Goal: Information Seeking & Learning: Learn about a topic

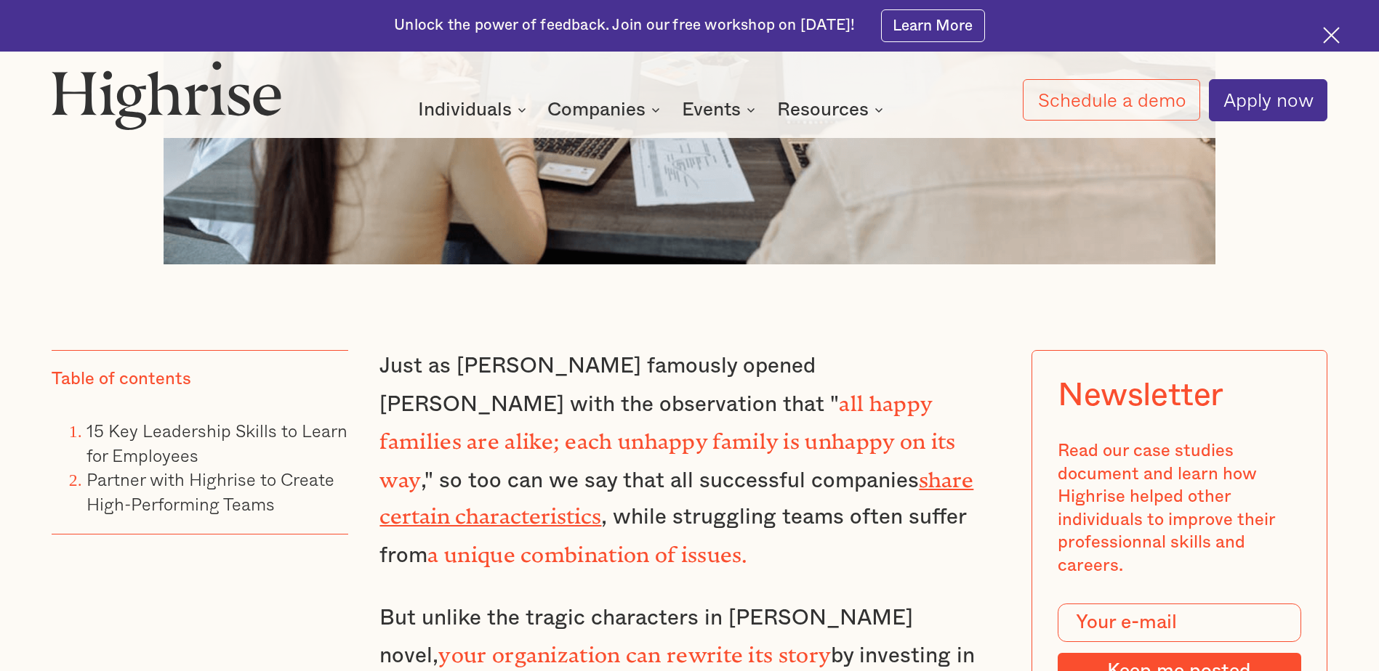
scroll to position [1090, 0]
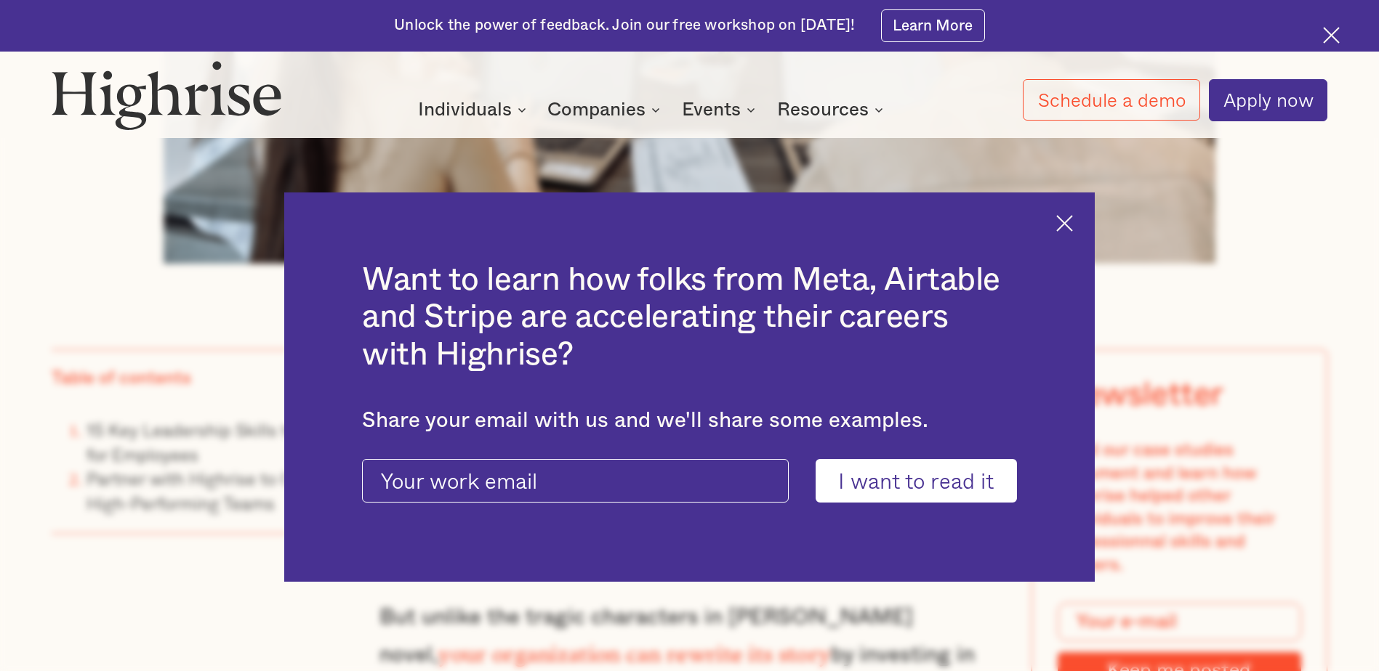
click at [1072, 221] on img at bounding box center [1064, 223] width 17 height 17
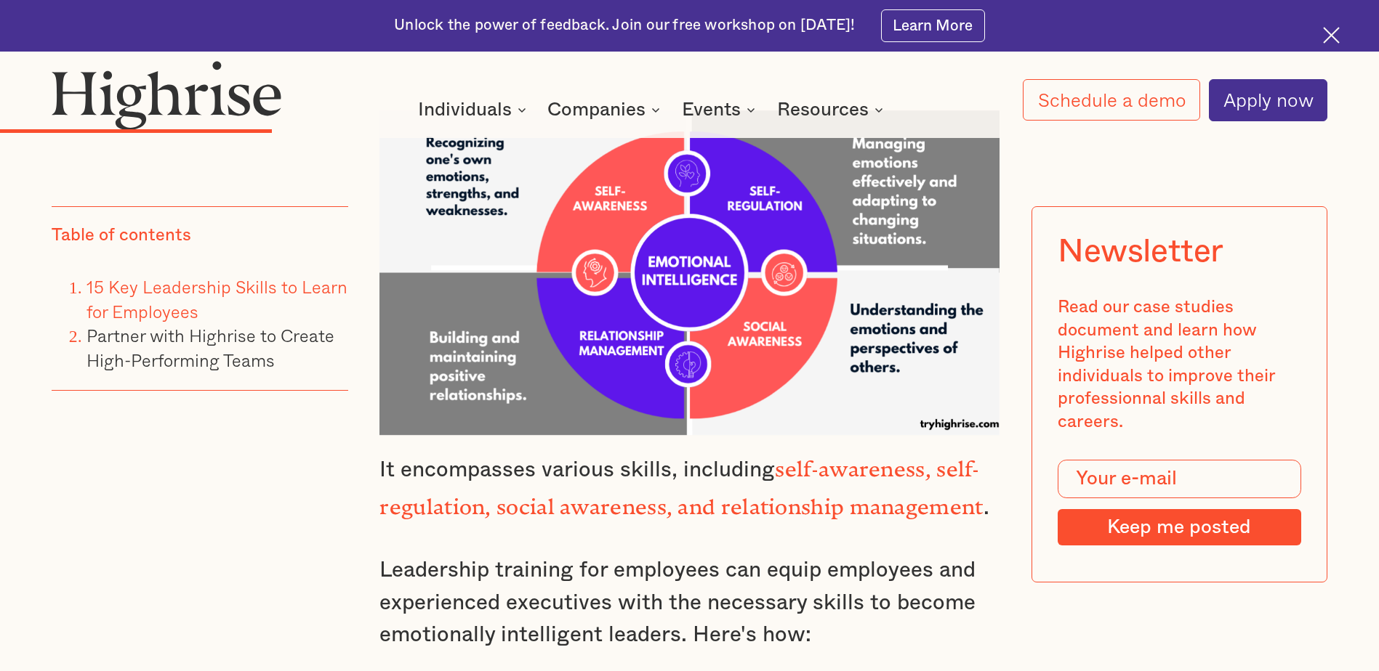
scroll to position [6831, 0]
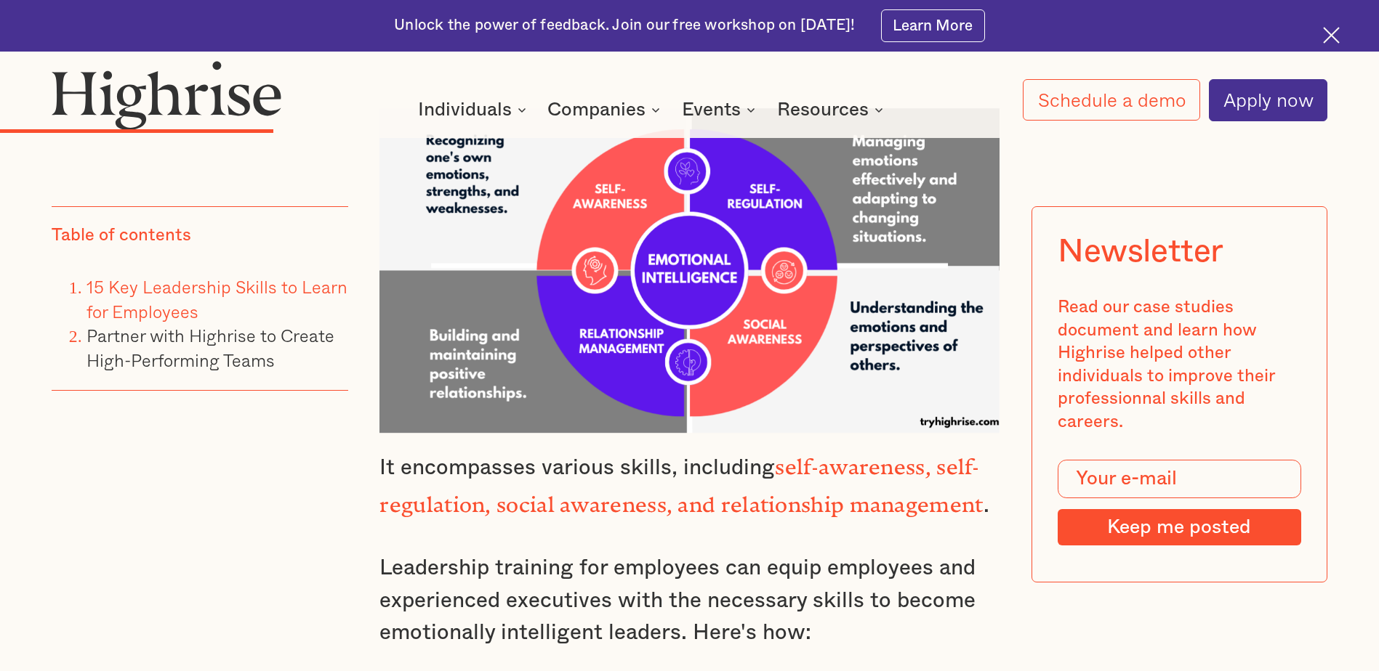
click at [1328, 39] on img at bounding box center [1331, 35] width 17 height 17
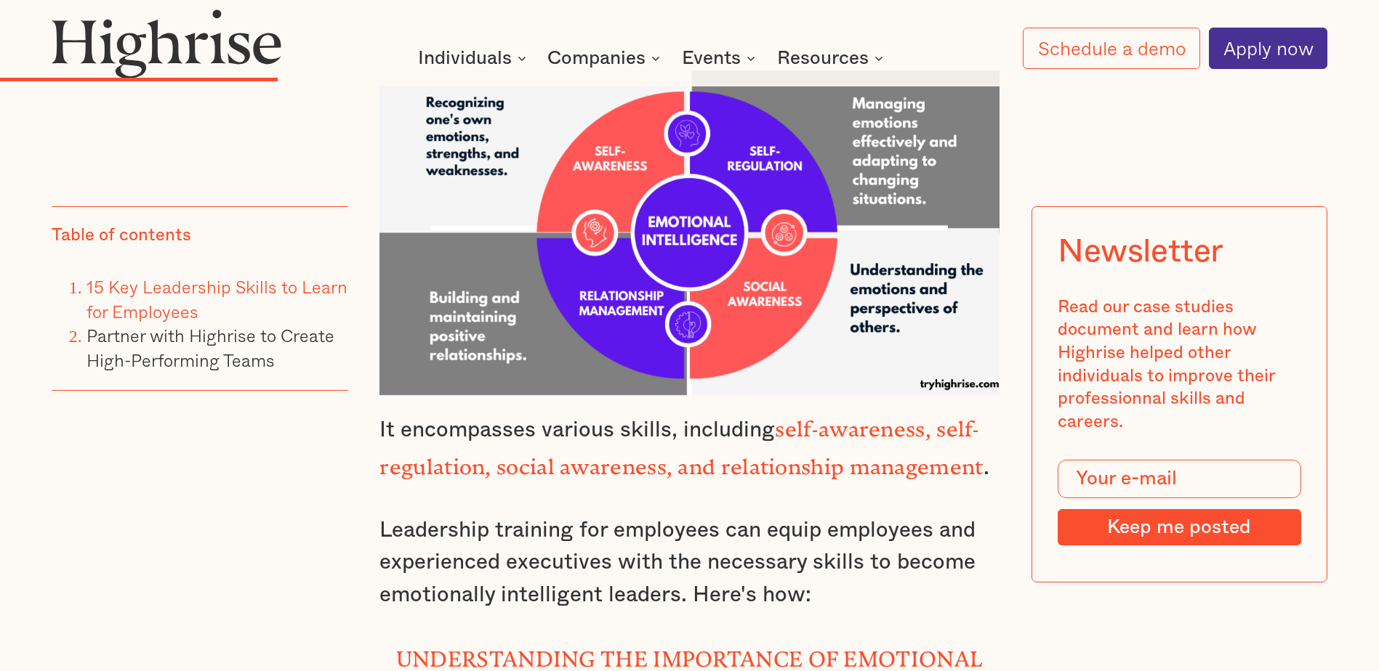
scroll to position [6851, 0]
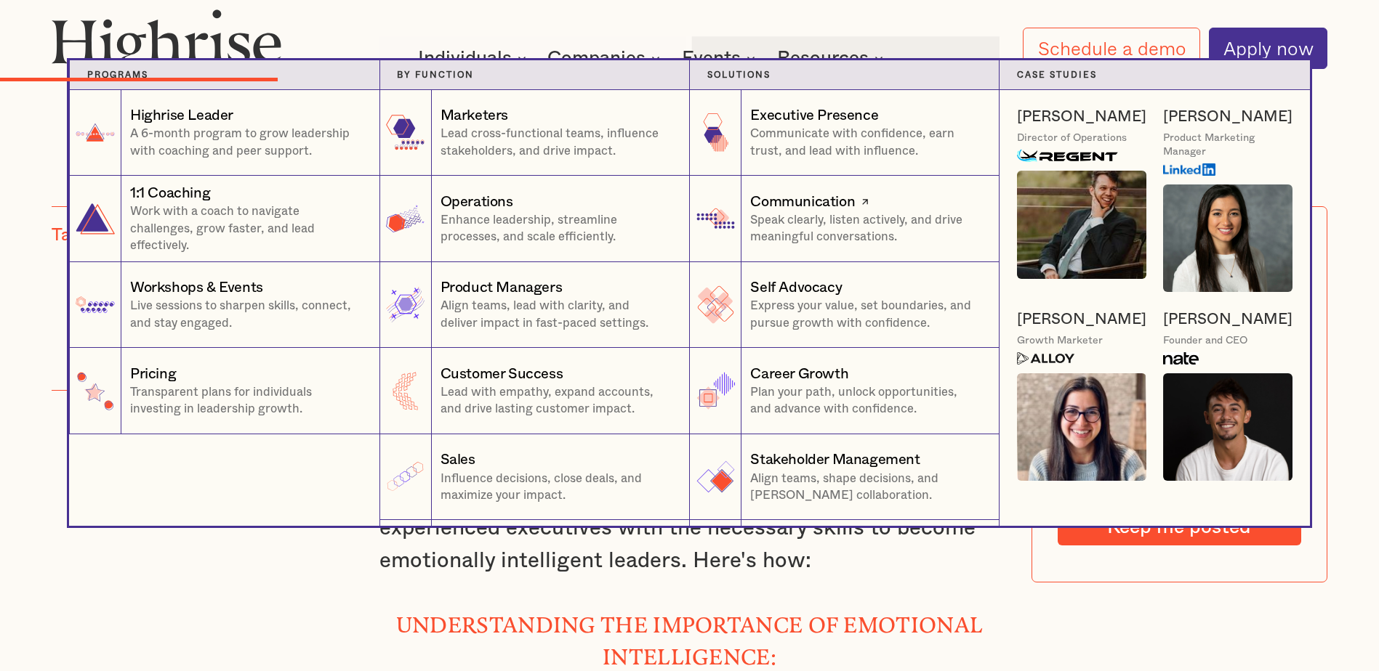
click at [810, 207] on div "Communication" at bounding box center [802, 202] width 105 height 20
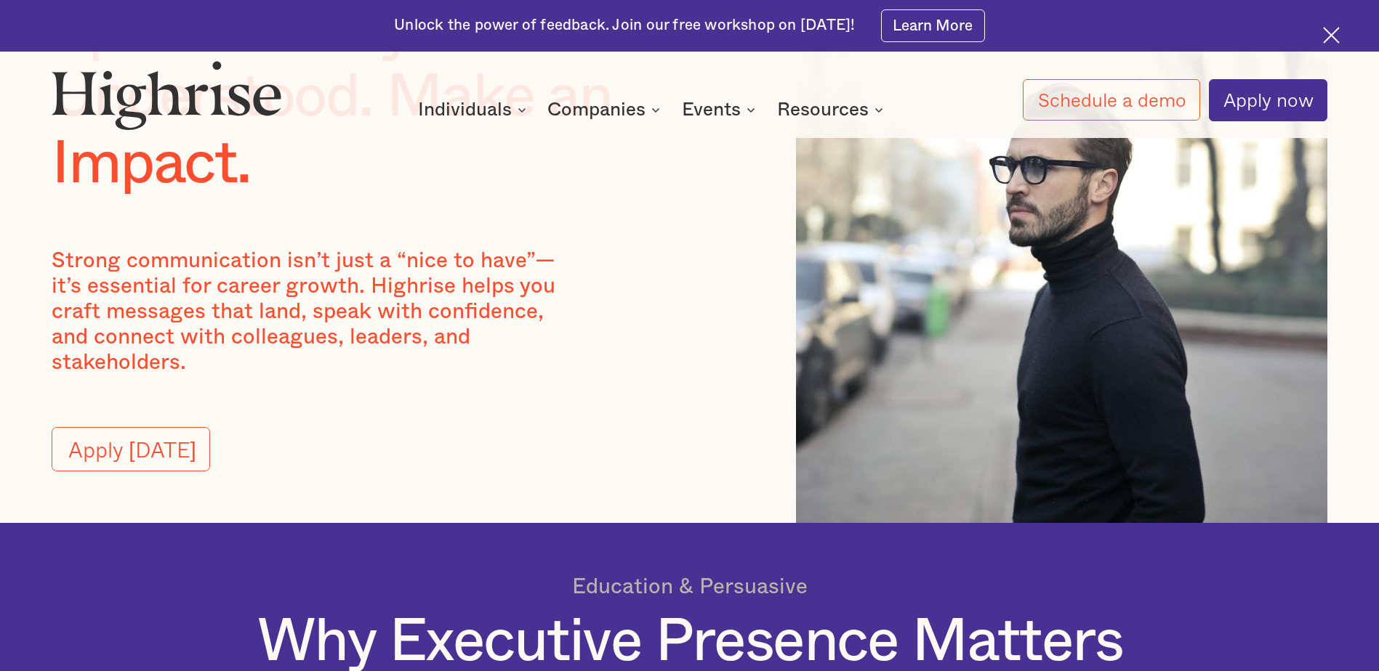
scroll to position [218, 0]
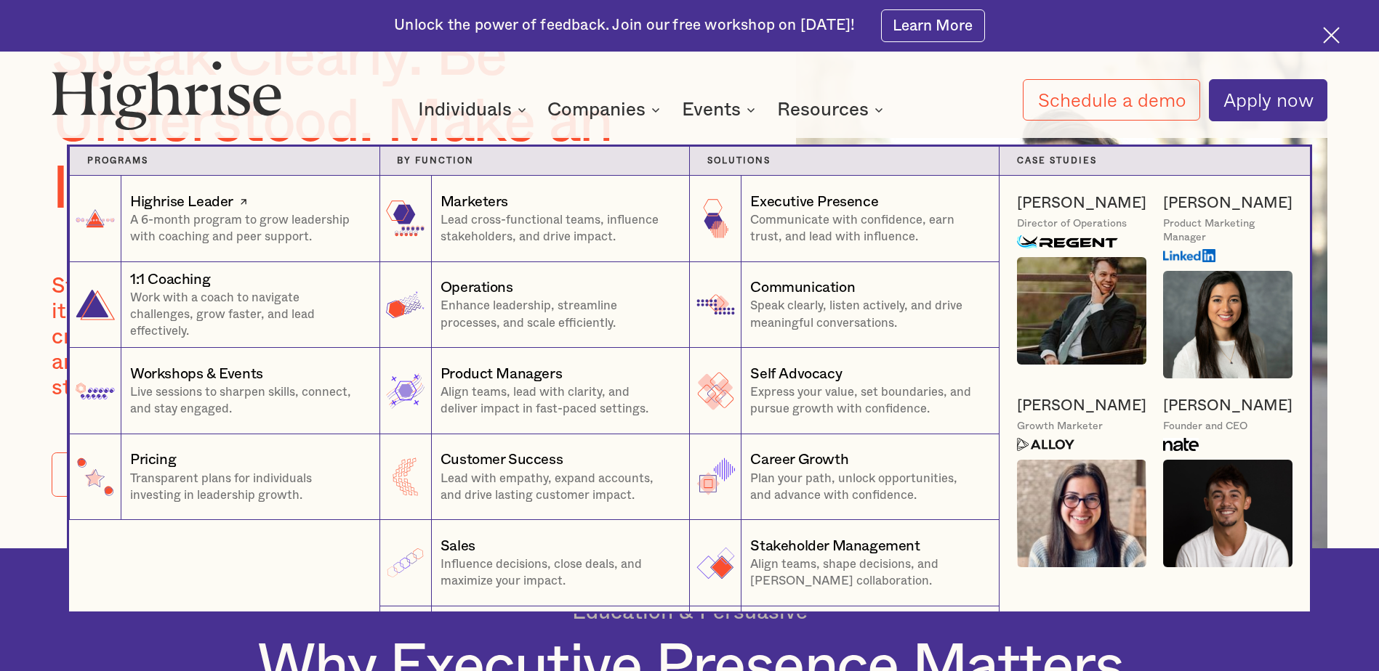
click at [267, 225] on p "A 6-month program to grow leadership with coaching and peer support." at bounding box center [246, 228] width 232 height 33
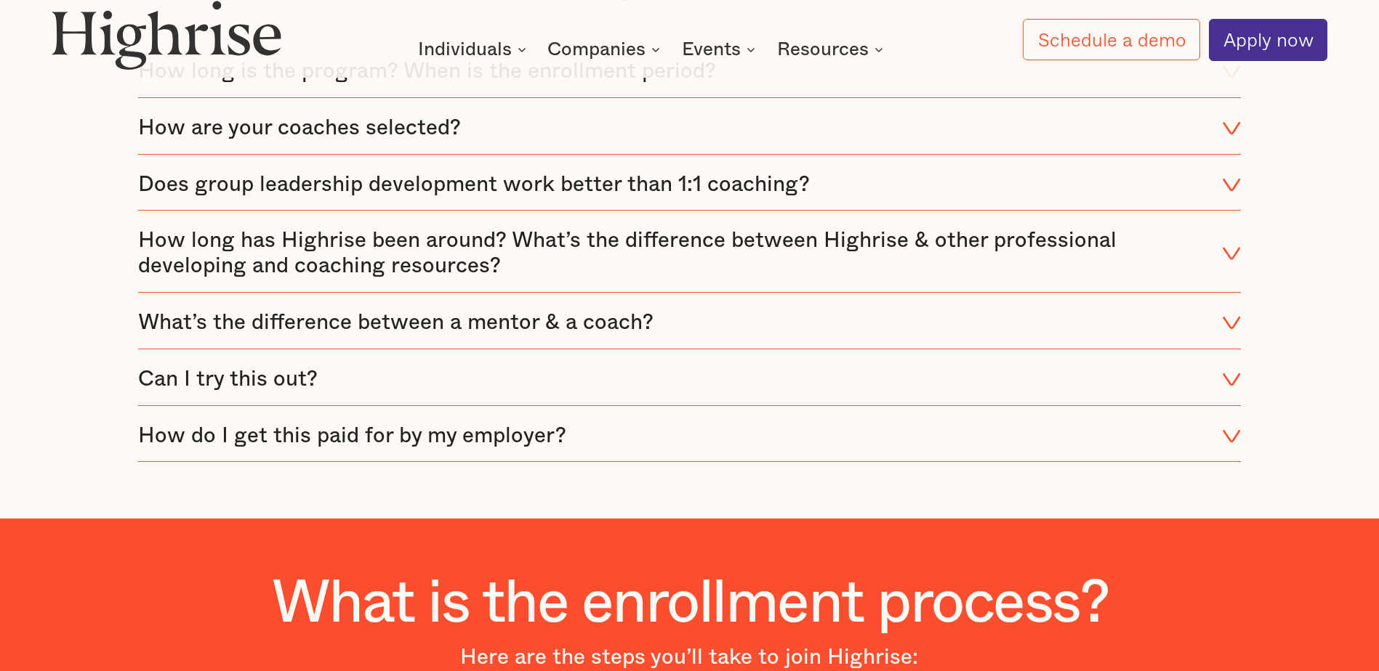
scroll to position [3851, 0]
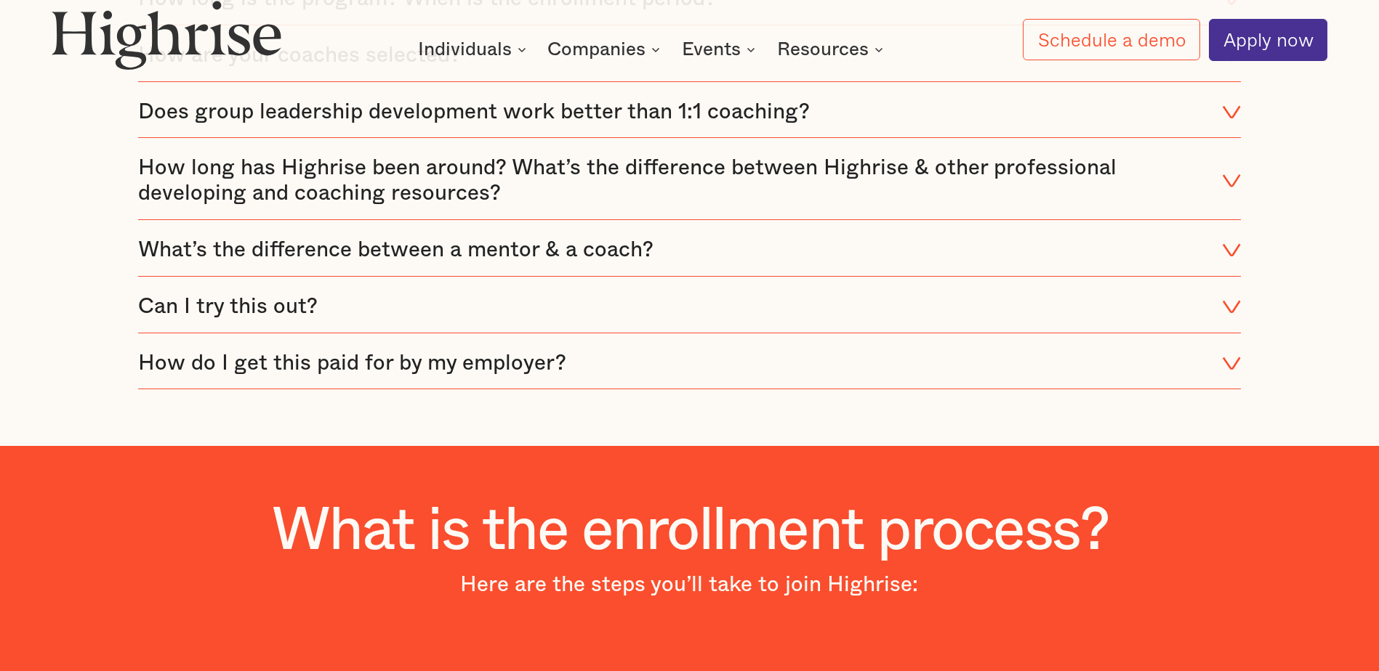
click at [1240, 376] on icon at bounding box center [1231, 363] width 19 height 25
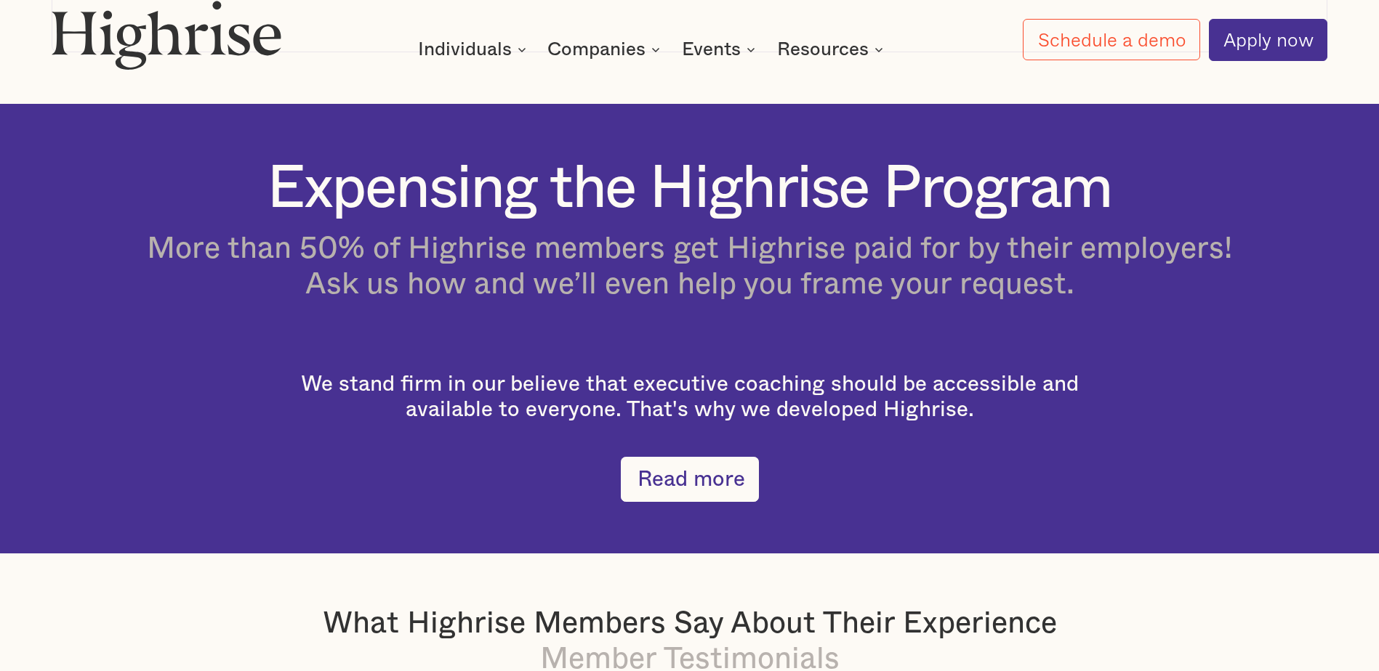
scroll to position [2312, 0]
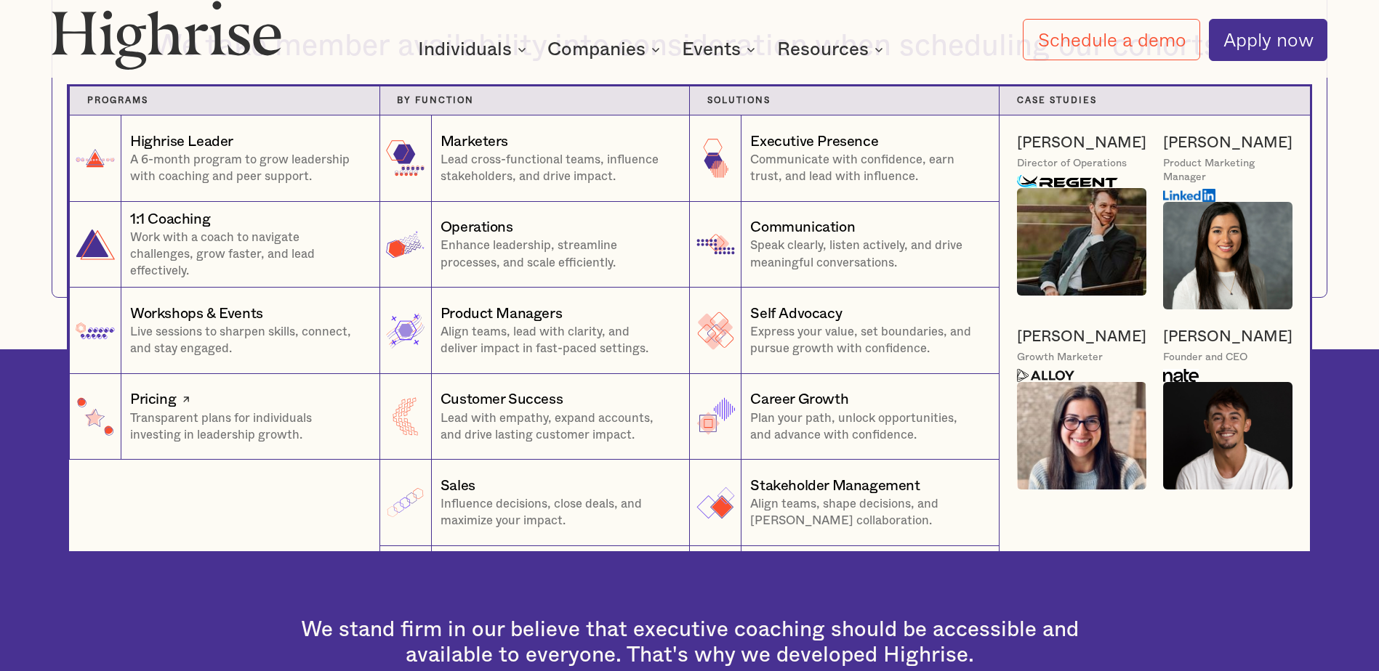
click at [187, 392] on link "Pricing Transparent plans for individuals investing in leadership growth. 1 Ind…" at bounding box center [224, 417] width 310 height 86
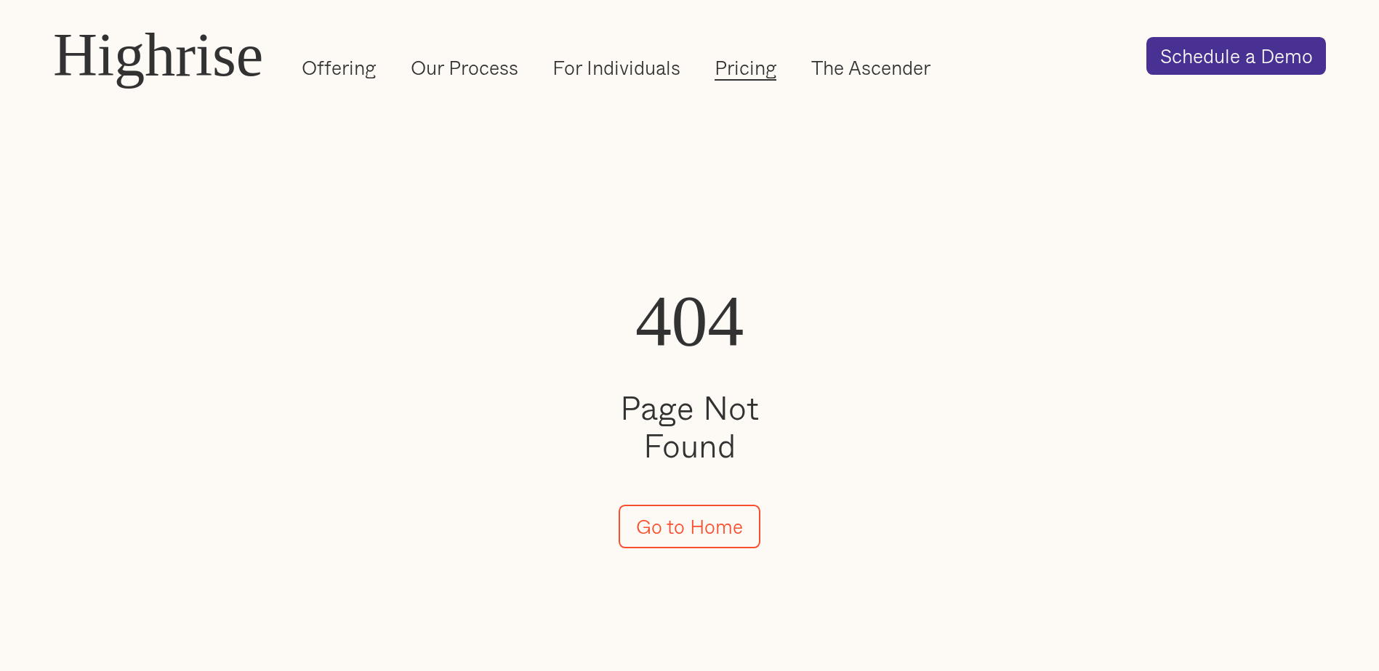
click at [759, 66] on link "Pricing" at bounding box center [745, 68] width 62 height 26
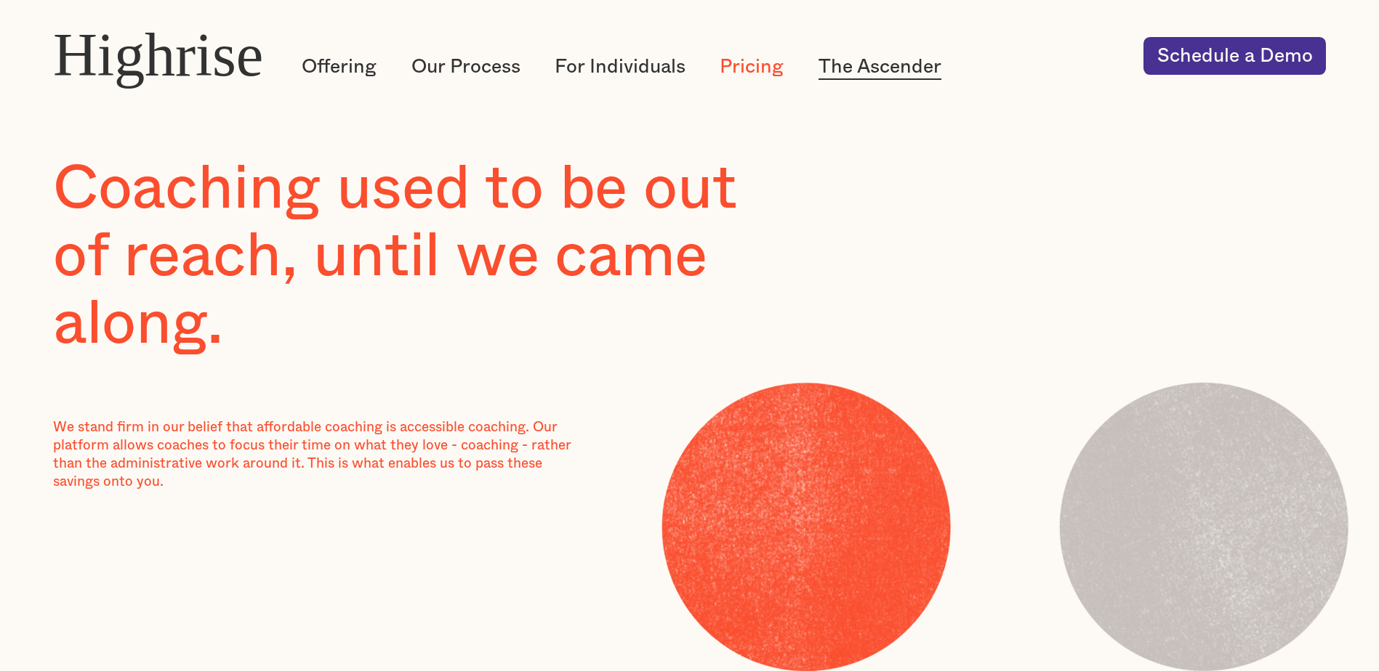
click at [900, 66] on link "The Ascender" at bounding box center [879, 67] width 123 height 26
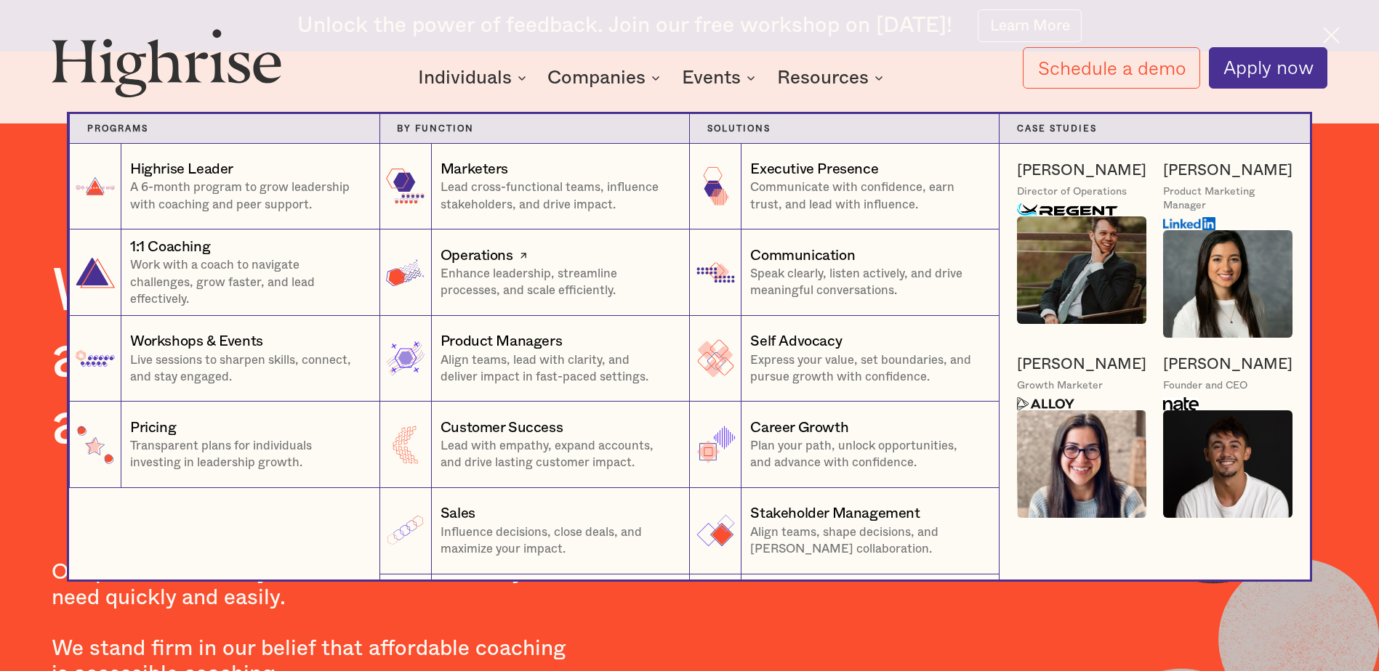
click at [488, 257] on div "Operations" at bounding box center [476, 256] width 73 height 20
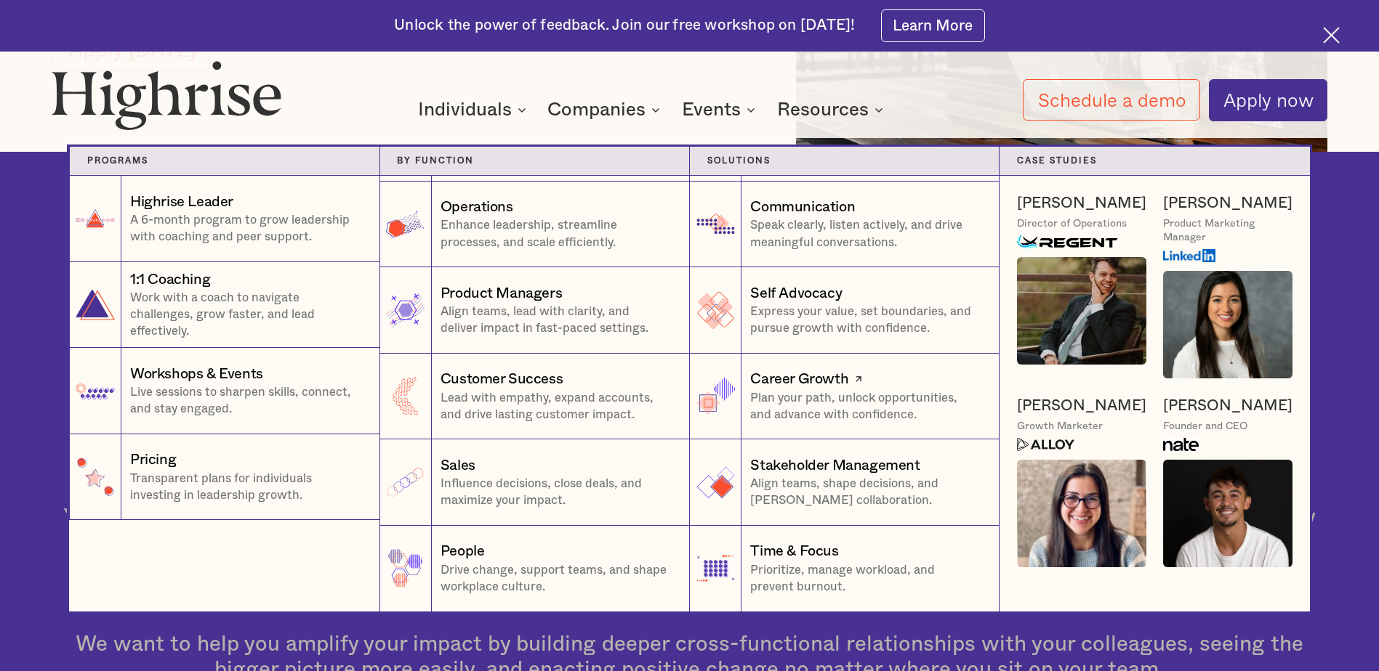
scroll to position [436, 0]
click at [470, 552] on div "People" at bounding box center [462, 551] width 44 height 20
click at [506, 575] on p "Drive change, support teams, and shape workplace culture." at bounding box center [556, 578] width 232 height 33
click at [493, 551] on icon at bounding box center [494, 552] width 15 height 17
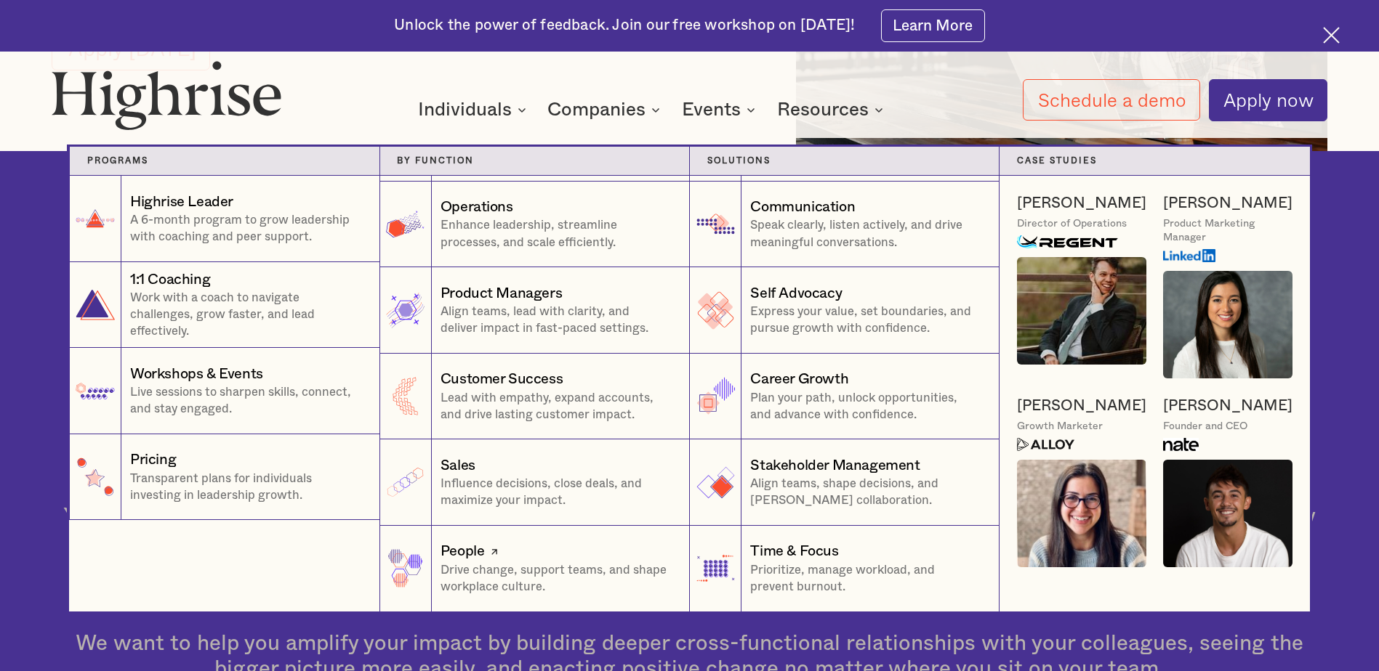
click at [493, 551] on icon at bounding box center [494, 552] width 15 height 17
click at [464, 552] on div "People" at bounding box center [462, 551] width 44 height 20
click at [403, 565] on img at bounding box center [405, 568] width 47 height 47
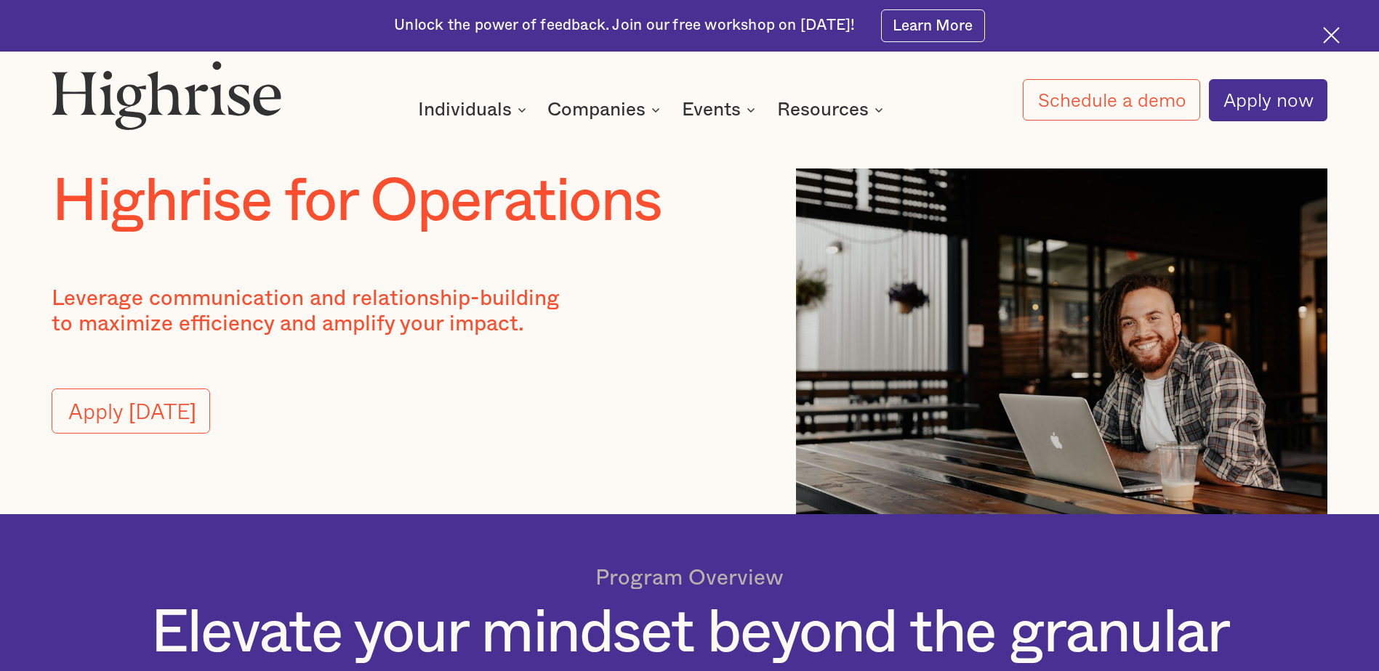
scroll to position [0, 0]
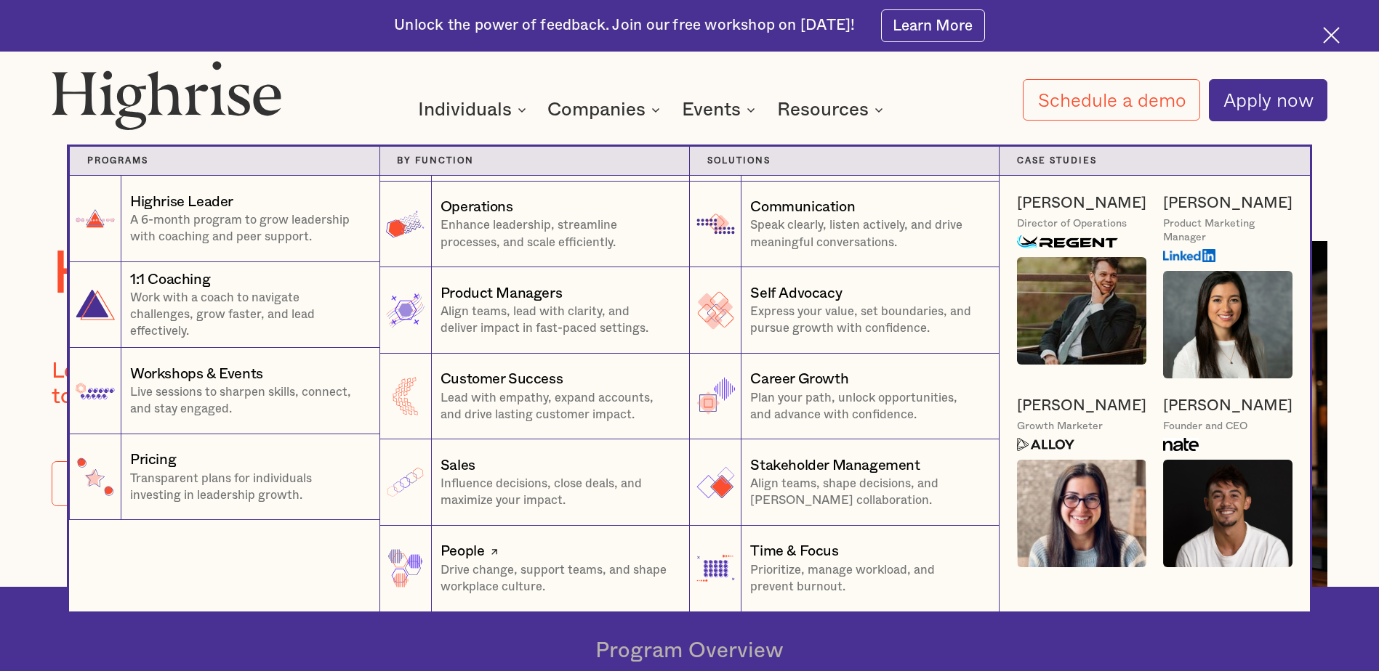
click at [462, 554] on div "People" at bounding box center [462, 551] width 44 height 20
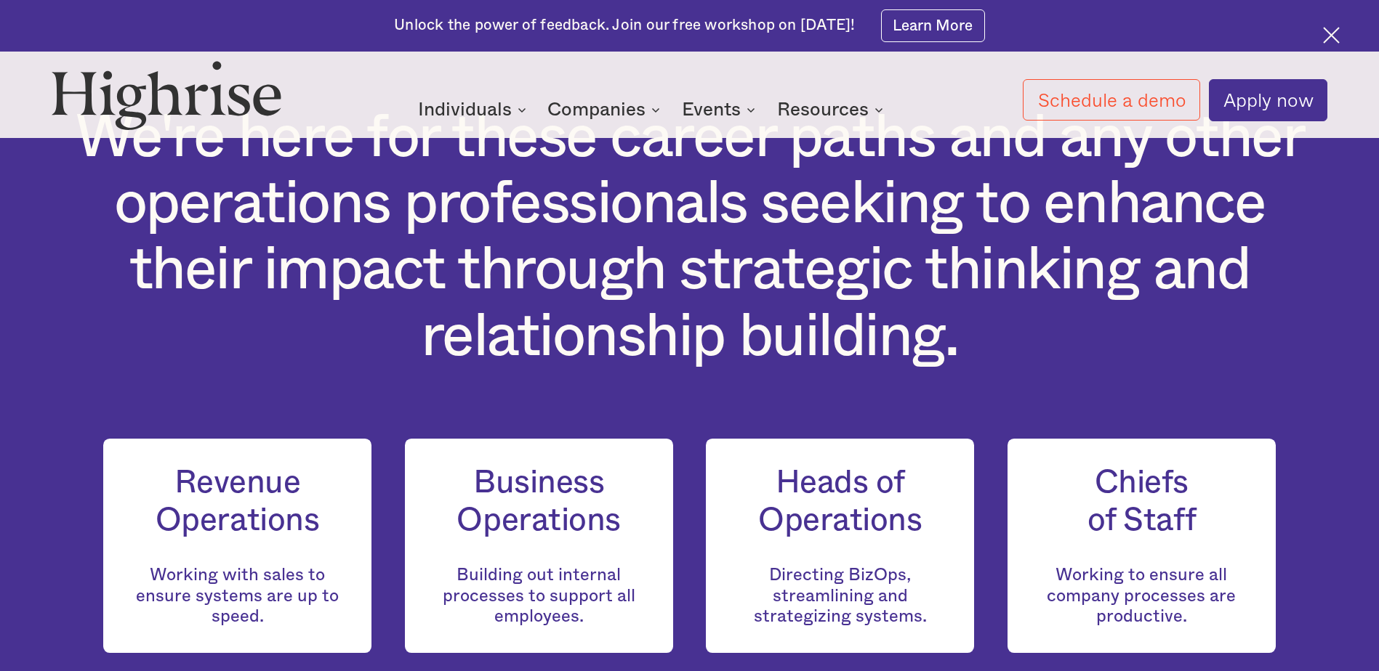
scroll to position [1163, 0]
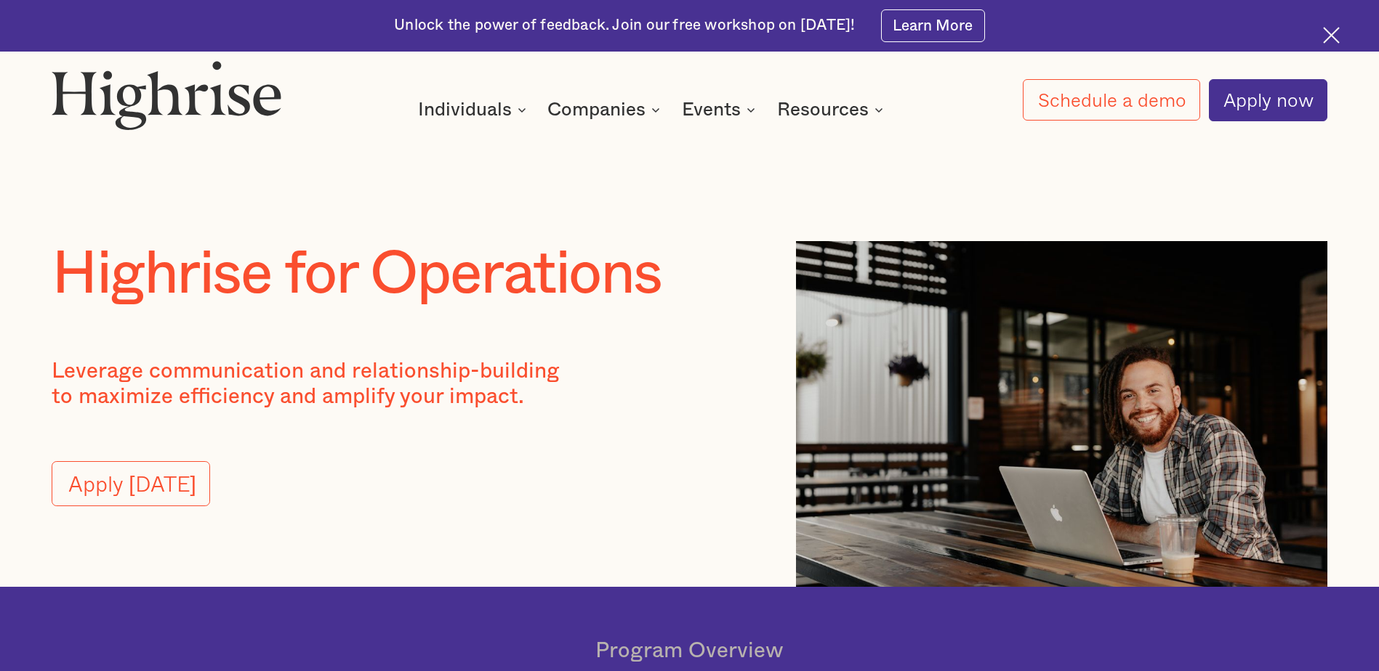
scroll to position [962, 0]
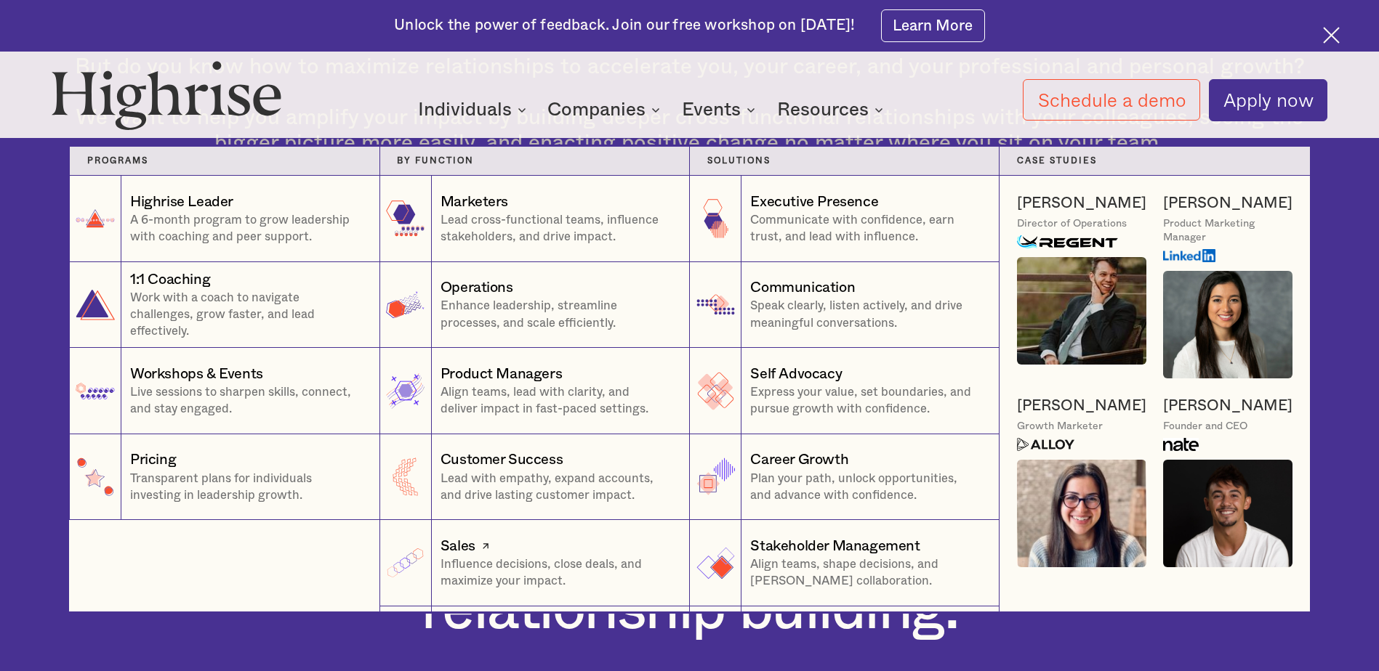
click at [457, 553] on div "Sales" at bounding box center [457, 546] width 35 height 20
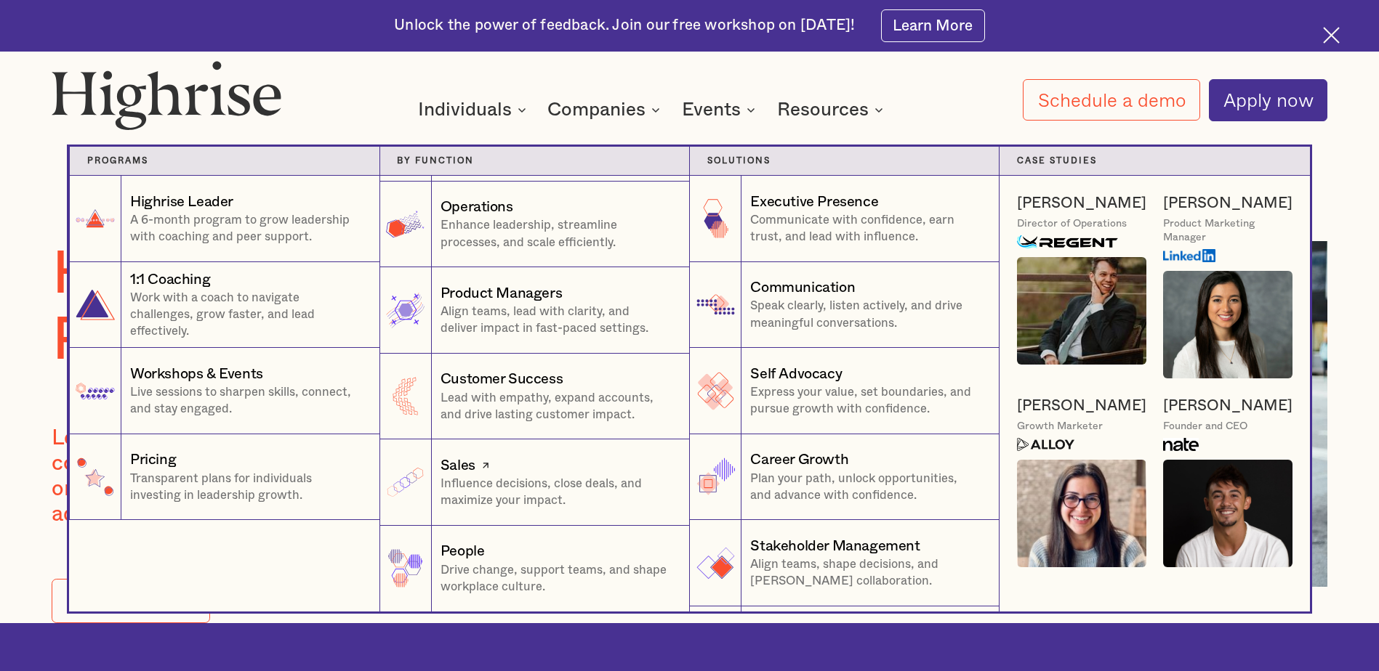
scroll to position [85, 0]
click at [465, 552] on div "People" at bounding box center [462, 551] width 44 height 20
click at [509, 581] on p "Drive change, support teams, and shape workplace culture." at bounding box center [556, 578] width 232 height 33
click at [813, 287] on div "Communication" at bounding box center [802, 288] width 105 height 20
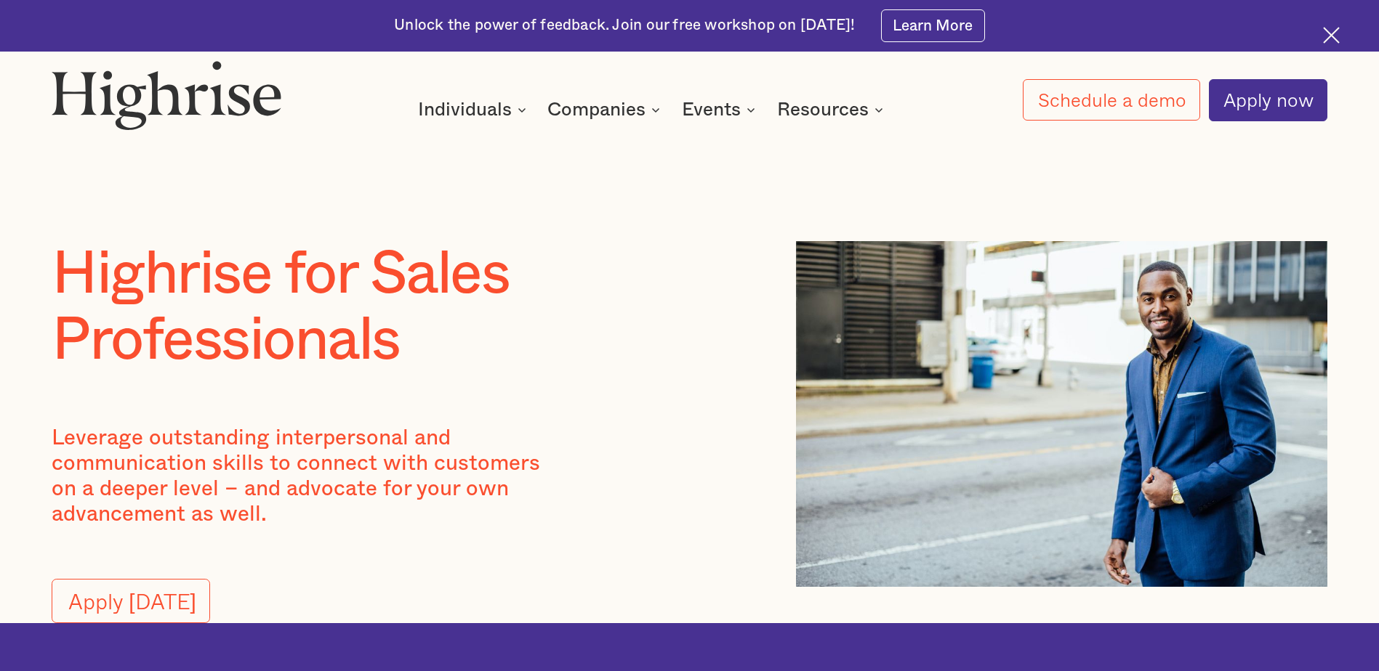
click at [1330, 35] on img at bounding box center [1331, 35] width 17 height 17
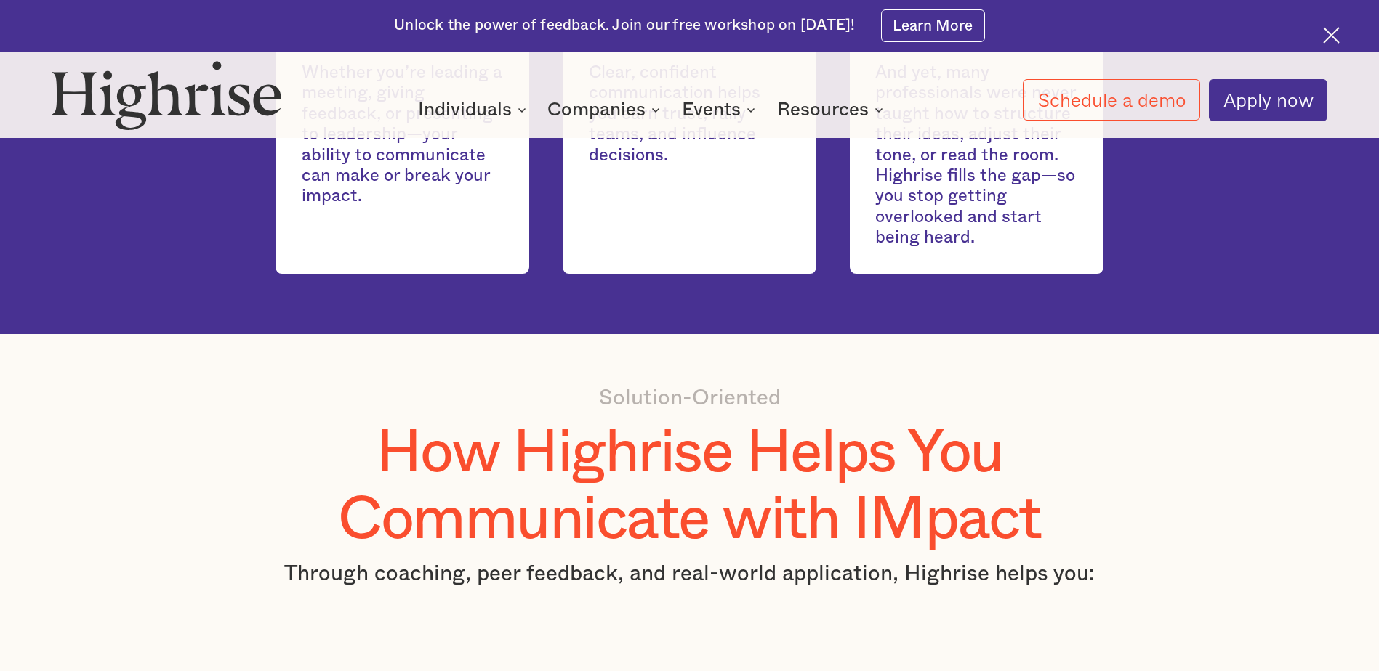
scroll to position [581, 0]
